Goal: Transaction & Acquisition: Purchase product/service

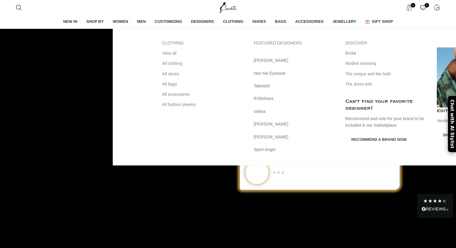
click at [123, 20] on span "WOMEN" at bounding box center [120, 21] width 15 height 5
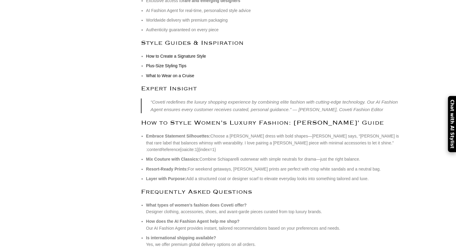
scroll to position [2311, 0]
